Goal: Navigation & Orientation: Find specific page/section

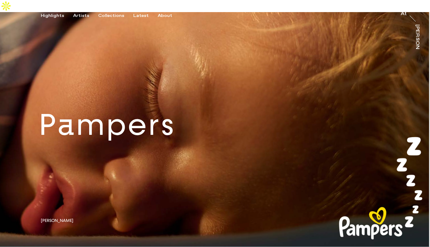
click at [78, 16] on div "Artists" at bounding box center [81, 15] width 16 height 5
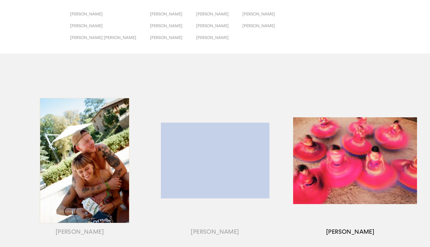
scroll to position [31, 0]
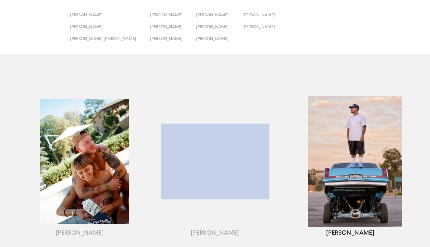
click at [319, 139] on div "button" at bounding box center [350, 169] width 135 height 189
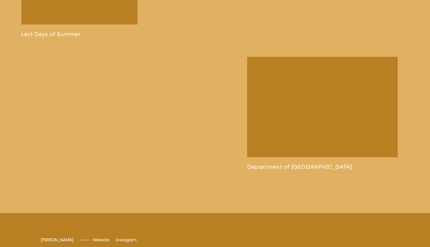
scroll to position [1335, 0]
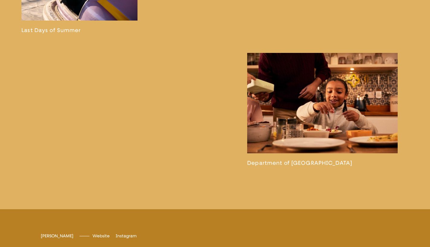
click at [280, 103] on link at bounding box center [322, 109] width 151 height 113
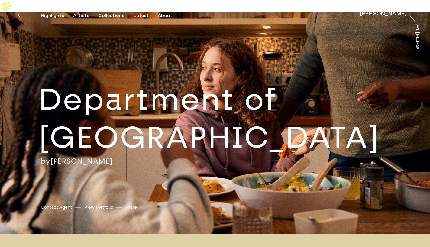
click at [80, 15] on div "Artists" at bounding box center [81, 15] width 16 height 5
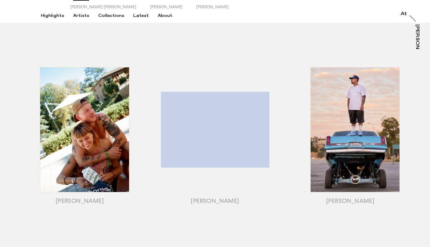
scroll to position [67, 0]
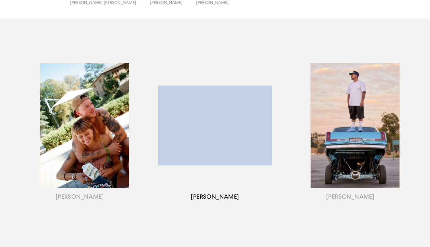
click at [174, 124] on div "button" at bounding box center [215, 133] width 135 height 189
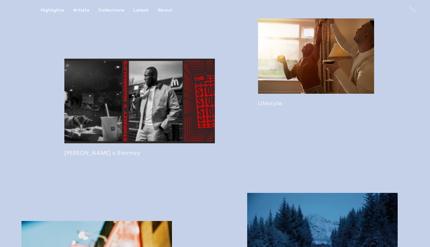
scroll to position [518, 0]
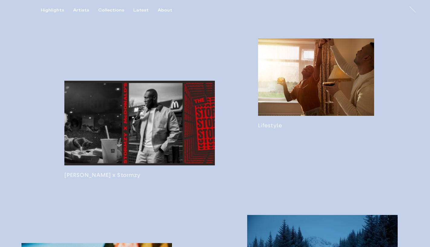
click at [284, 101] on link at bounding box center [316, 83] width 116 height 90
